Goal: Navigation & Orientation: Go to known website

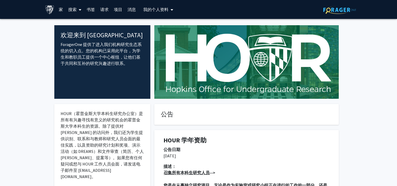
click at [113, 10] on link "项目" at bounding box center [118, 9] width 14 height 18
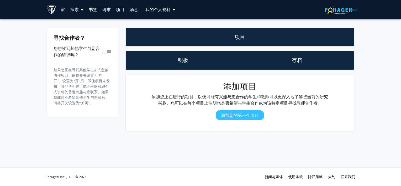
click at [71, 9] on font "搜索" at bounding box center [74, 9] width 8 height 5
click at [82, 25] on span "教职员工" at bounding box center [84, 24] width 33 height 10
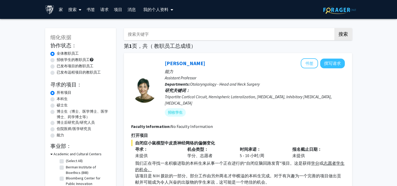
click at [81, 10] on icon at bounding box center [80, 10] width 3 height 4
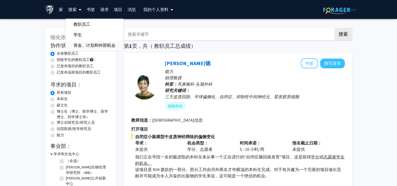
click at [80, 46] on span "资金、计划和外部机会" at bounding box center [95, 45] width 58 height 10
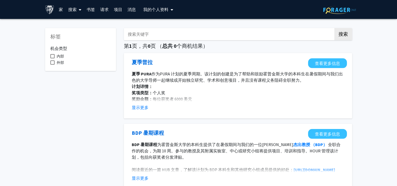
click at [65, 11] on link "家" at bounding box center [60, 9] width 9 height 18
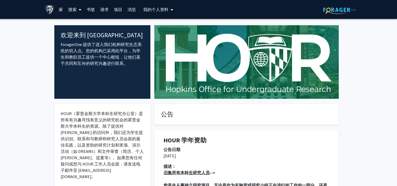
click at [64, 8] on link "家" at bounding box center [60, 9] width 9 height 18
click at [64, 7] on link "家" at bounding box center [60, 9] width 9 height 18
click at [61, 7] on link "家" at bounding box center [60, 9] width 9 height 18
click at [49, 8] on img at bounding box center [49, 9] width 9 height 9
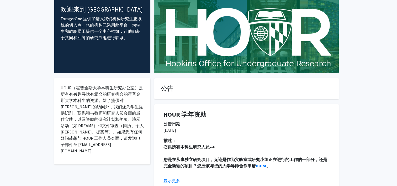
scroll to position [26, 0]
